Goal: Information Seeking & Learning: Understand process/instructions

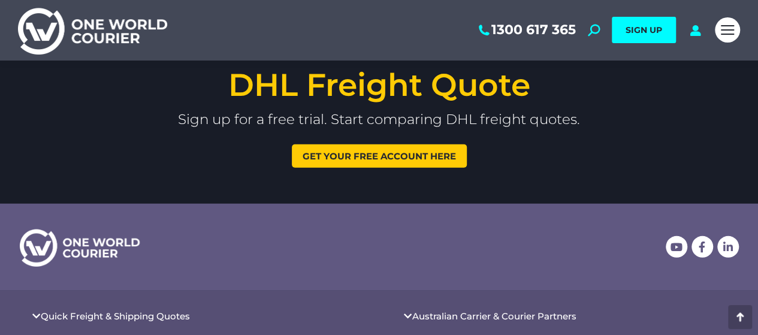
scroll to position [1515, 0]
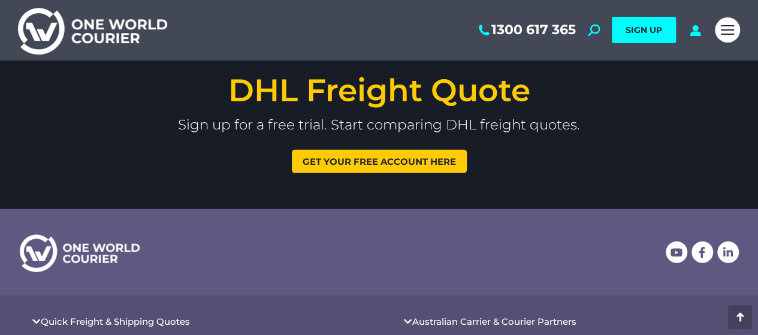
click at [413, 160] on span "Get your free account here" at bounding box center [378, 161] width 153 height 9
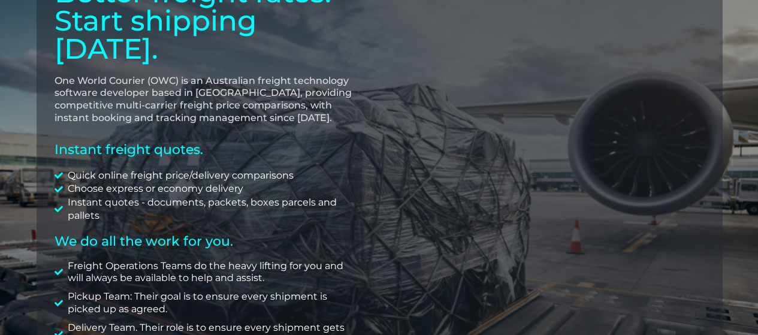
scroll to position [240, 0]
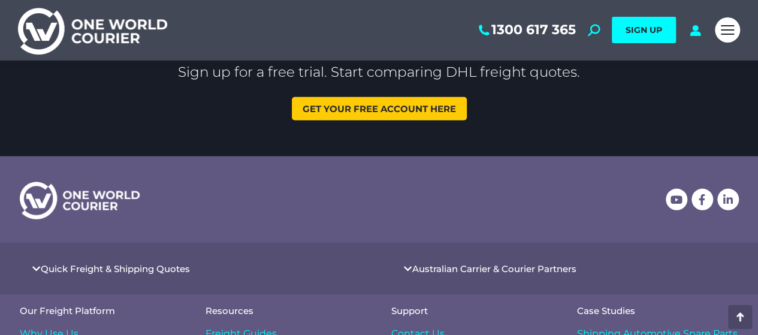
scroll to position [1515, 0]
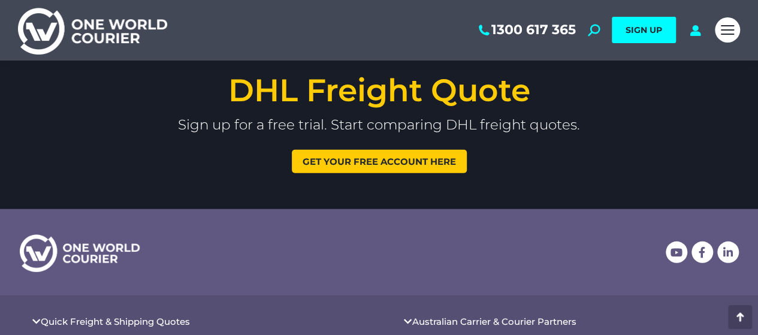
click at [382, 161] on span "Get your free account here" at bounding box center [378, 161] width 153 height 9
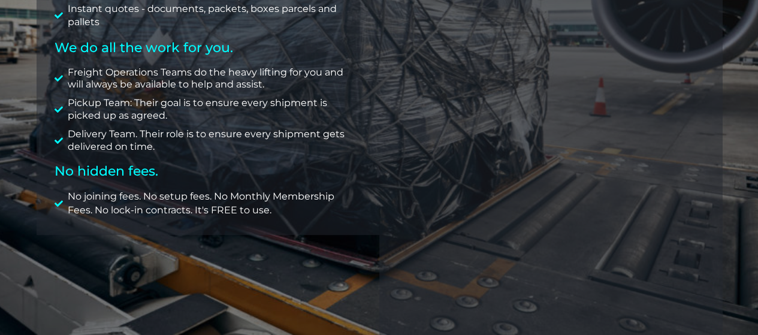
scroll to position [419, 0]
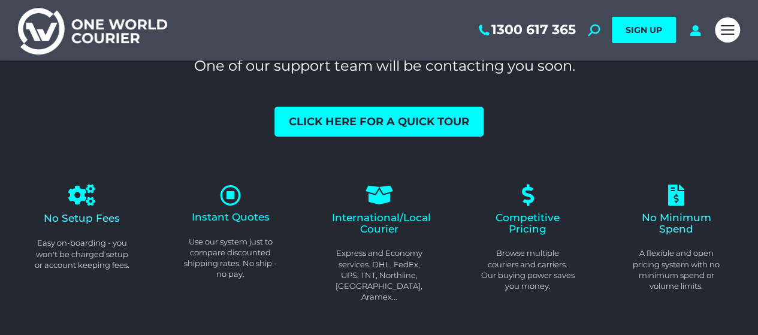
scroll to position [10, 0]
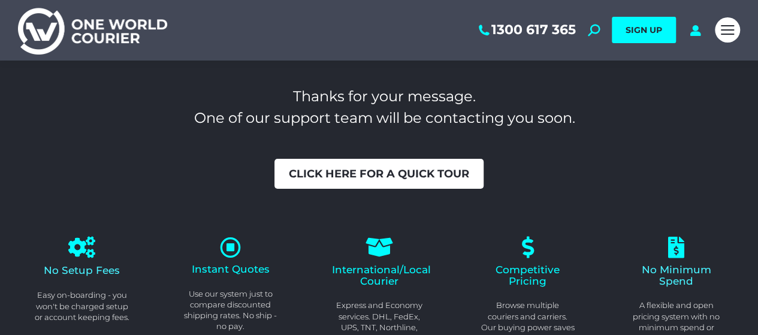
click at [347, 168] on span "Click here for a quick tour" at bounding box center [379, 173] width 180 height 11
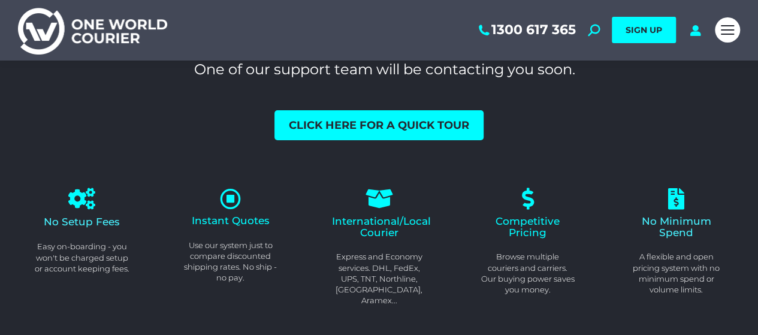
scroll to position [130, 0]
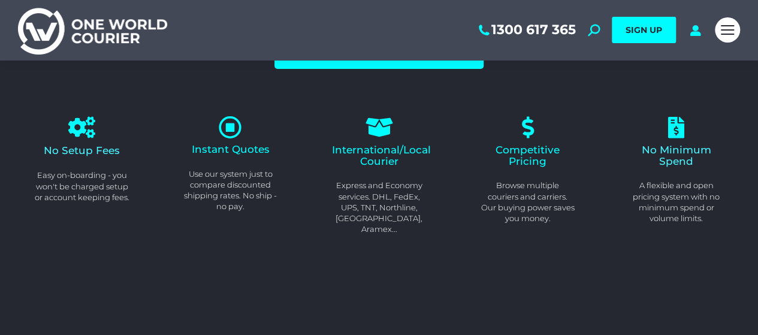
click at [235, 121] on icon at bounding box center [230, 127] width 23 height 23
click at [232, 135] on icon at bounding box center [230, 127] width 23 height 23
click at [235, 152] on span "Instant Quotes" at bounding box center [231, 149] width 78 height 12
click at [232, 134] on icon at bounding box center [230, 127] width 23 height 23
click at [377, 144] on span "International/Local Courier" at bounding box center [381, 155] width 99 height 23
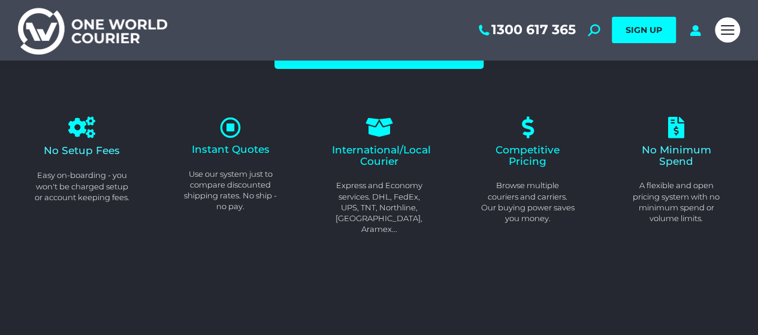
click at [364, 125] on div at bounding box center [379, 128] width 95 height 22
click at [383, 132] on icon at bounding box center [379, 128] width 24 height 24
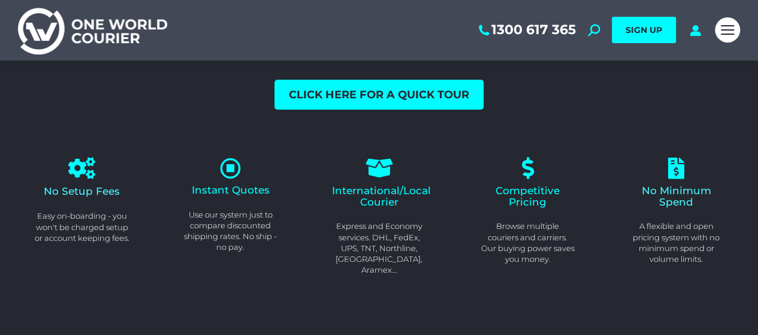
scroll to position [60, 0]
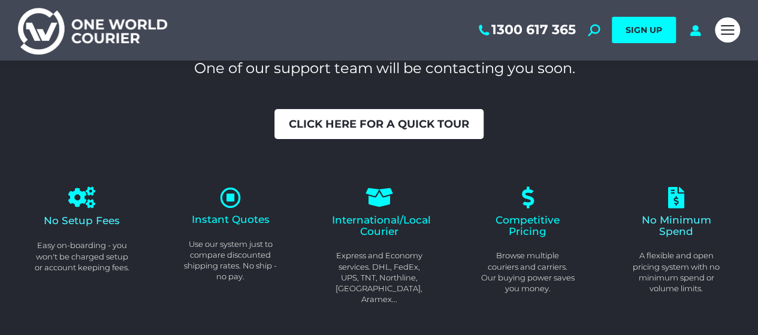
click at [394, 126] on span "Click here for a quick tour" at bounding box center [379, 124] width 180 height 11
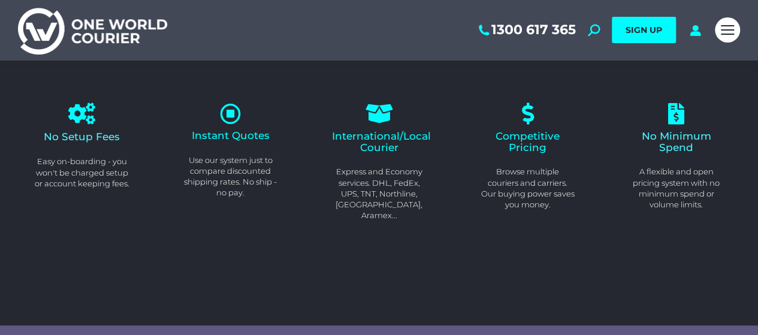
scroll to position [10, 0]
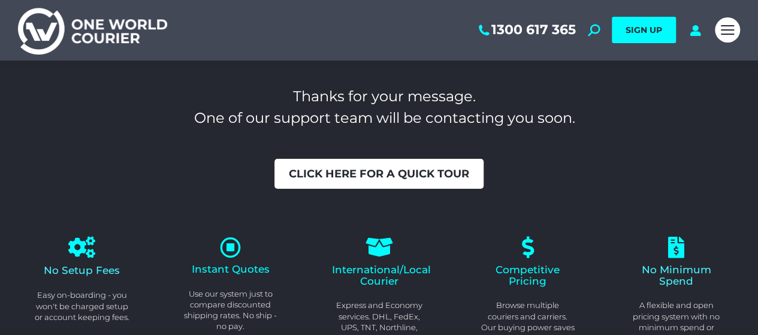
click at [398, 183] on link "Click here for a quick tour" at bounding box center [378, 174] width 209 height 30
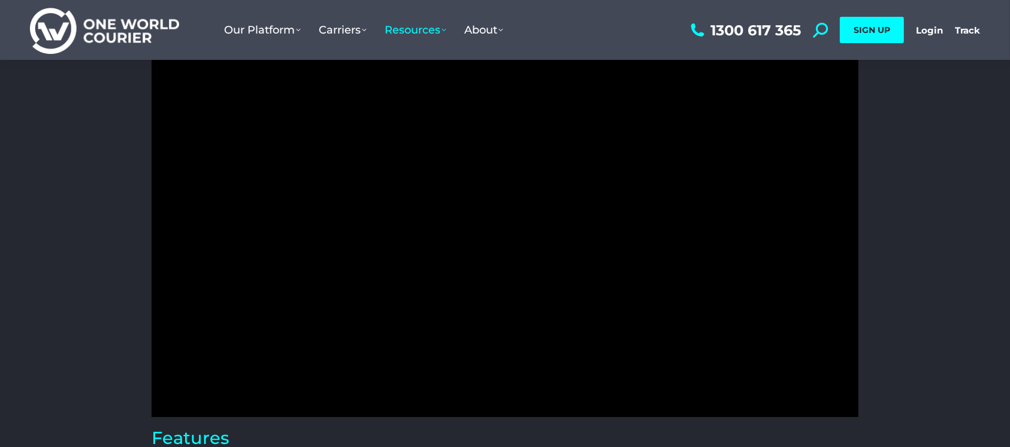
scroll to position [155, 0]
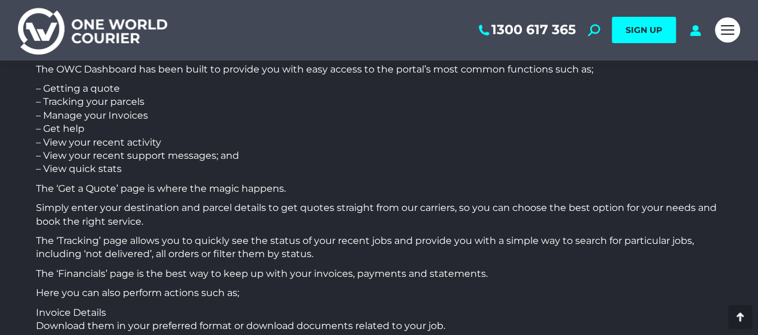
scroll to position [592, 0]
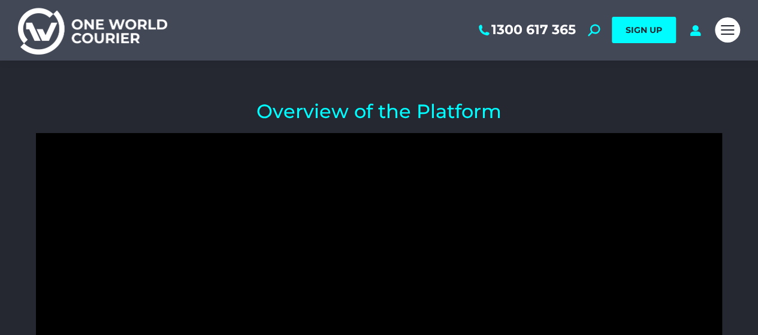
scroll to position [180, 0]
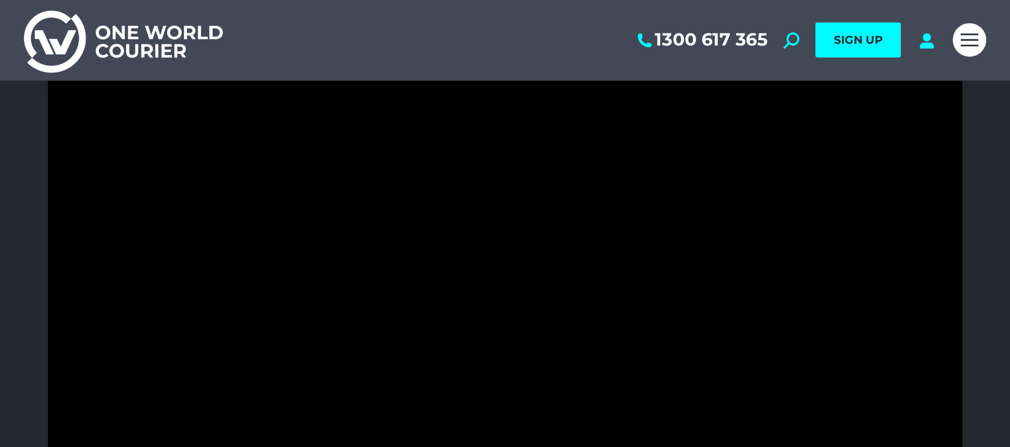
scroll to position [120, 0]
